Goal: Task Accomplishment & Management: Manage account settings

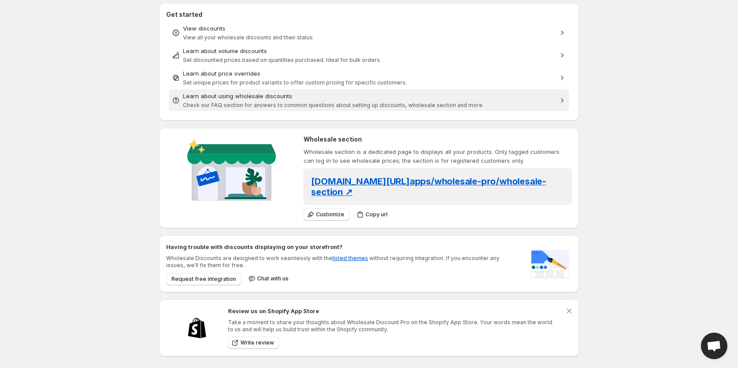
scroll to position [270, 0]
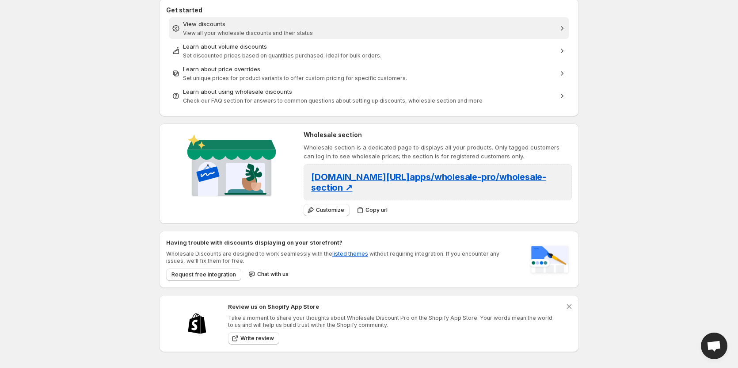
click at [195, 29] on span "View discounts View all your wholesale discounts and their status" at bounding box center [369, 28] width 372 height 18
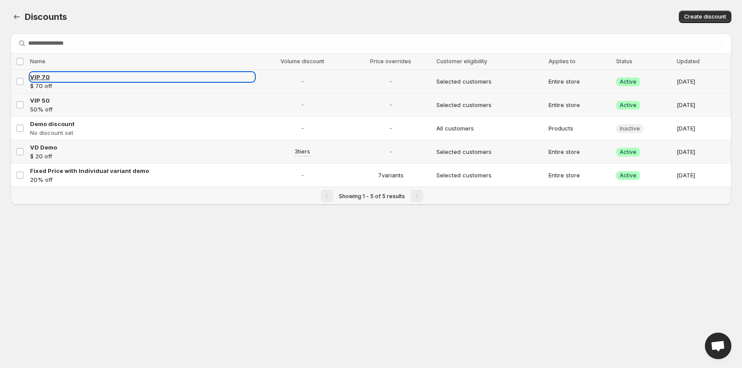
click at [39, 79] on span "VIP 70" at bounding box center [40, 76] width 20 height 7
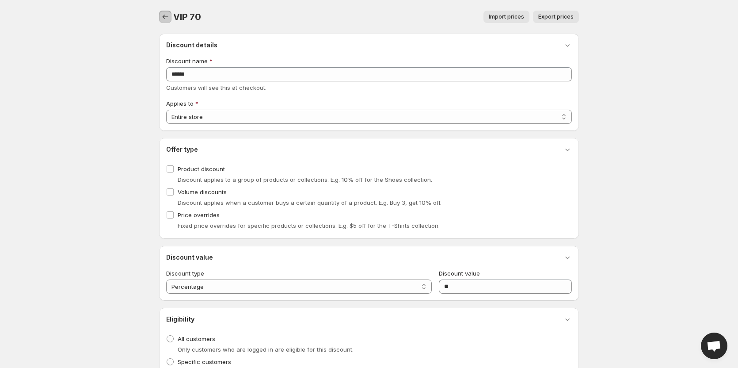
click at [167, 16] on icon "button" at bounding box center [165, 16] width 9 height 9
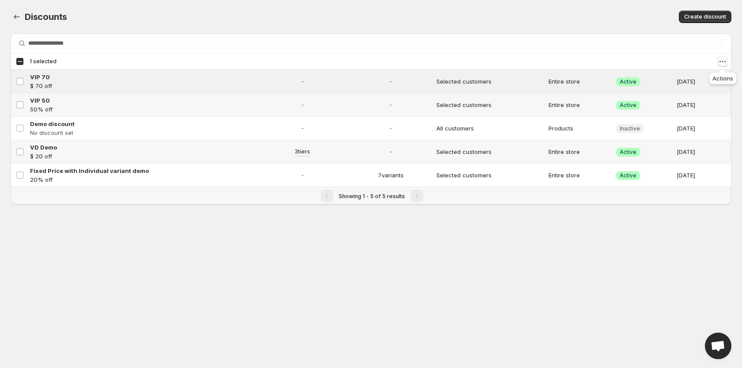
click at [726, 61] on icon "Actions" at bounding box center [722, 61] width 9 height 9
click at [703, 108] on span "Delete discounts" at bounding box center [697, 109] width 46 height 7
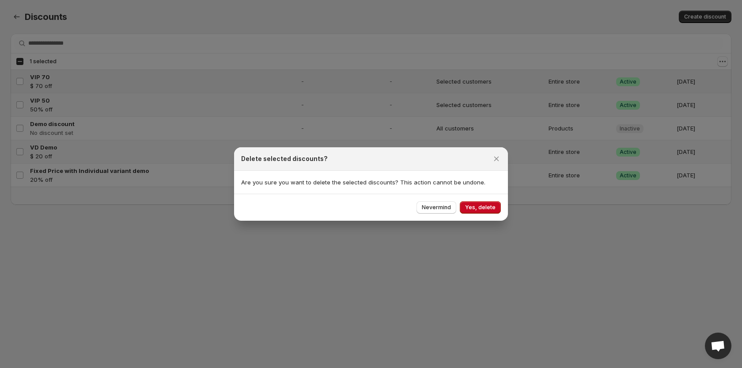
click at [483, 199] on div "Nevermind Yes, delete" at bounding box center [371, 207] width 274 height 27
click at [485, 205] on span "Yes, delete" at bounding box center [480, 207] width 30 height 7
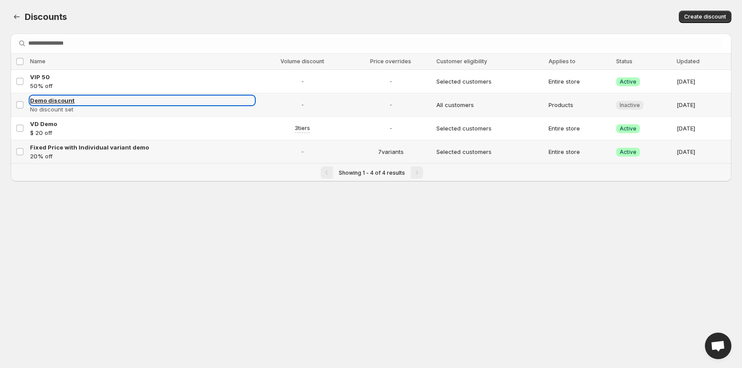
click at [40, 102] on span "Demo discount" at bounding box center [52, 100] width 45 height 7
select select "********"
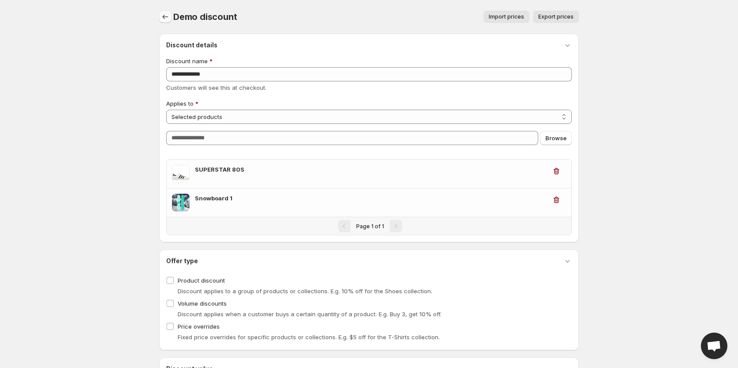
click at [164, 17] on icon "button" at bounding box center [165, 16] width 9 height 9
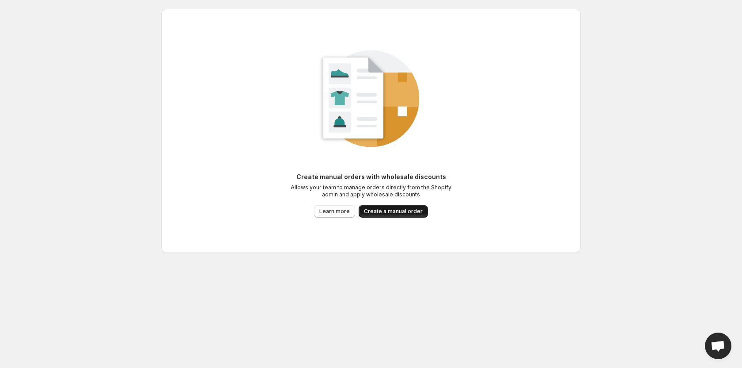
click at [399, 208] on button "Create a manual order" at bounding box center [393, 211] width 69 height 12
click at [399, 212] on span "Create a manual order" at bounding box center [393, 211] width 59 height 7
